Goal: Task Accomplishment & Management: Use online tool/utility

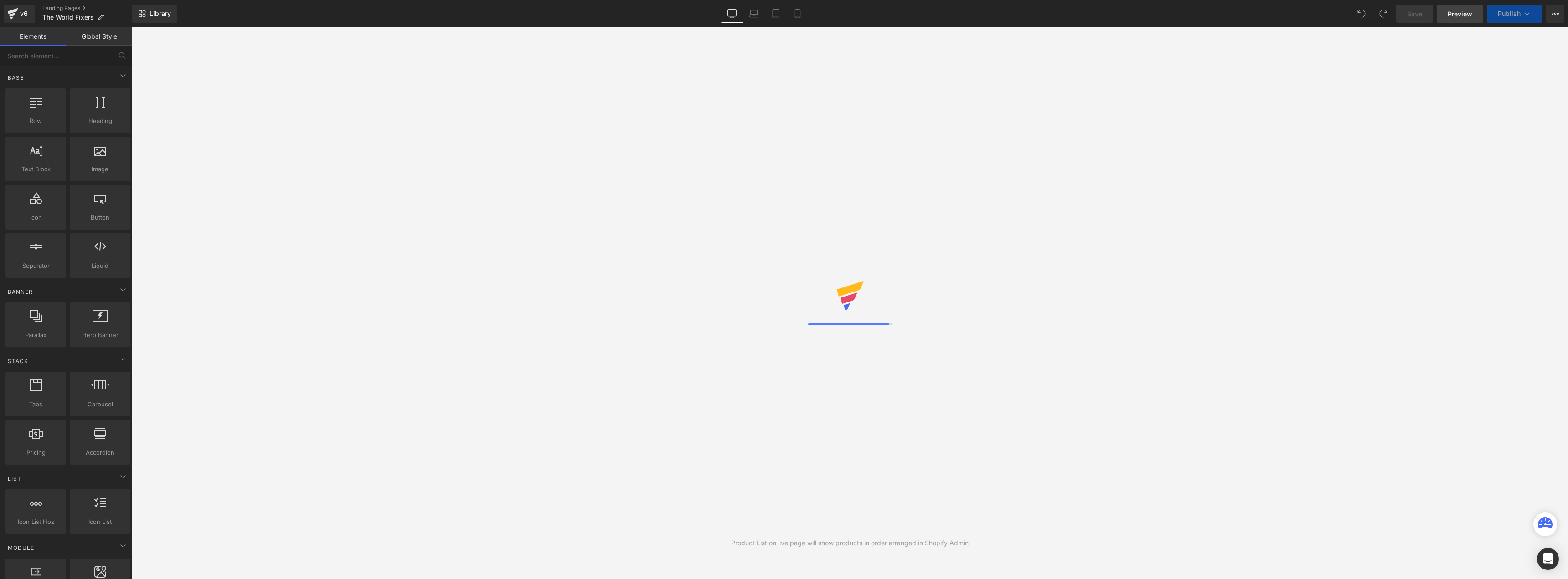
click at [1461, 12] on span "Preview" at bounding box center [1460, 14] width 24 height 10
